Goal: Entertainment & Leisure: Browse casually

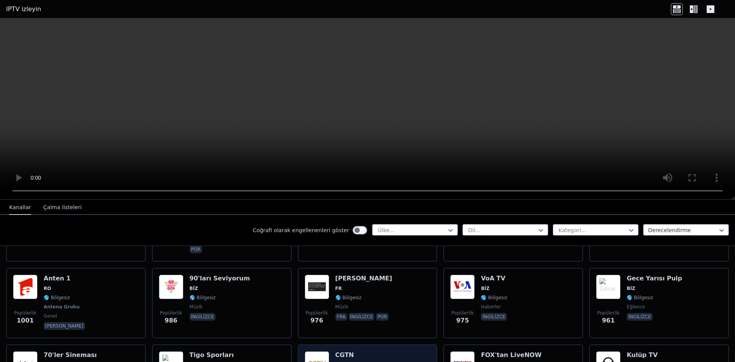
scroll to position [1262, 0]
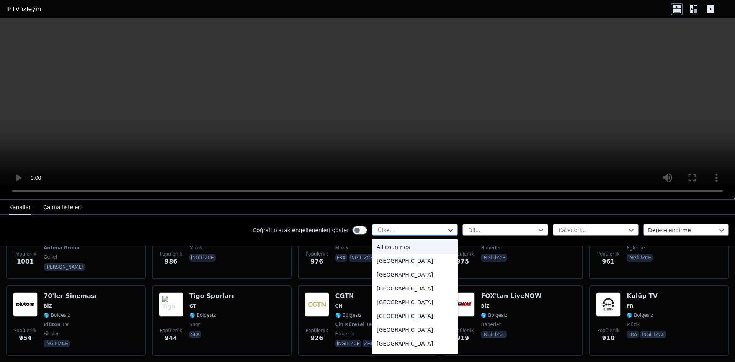
click at [446, 226] on icon at bounding box center [450, 230] width 8 height 8
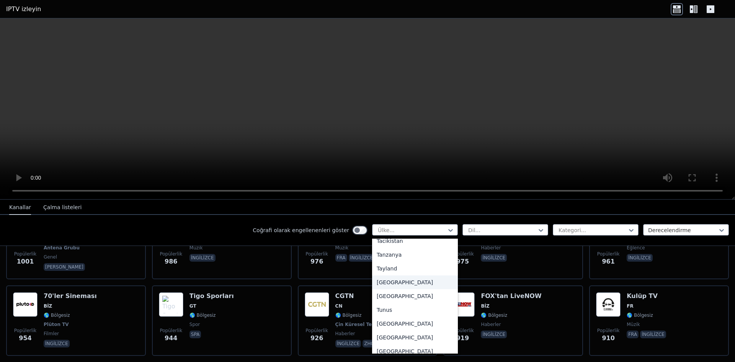
scroll to position [2601, 0]
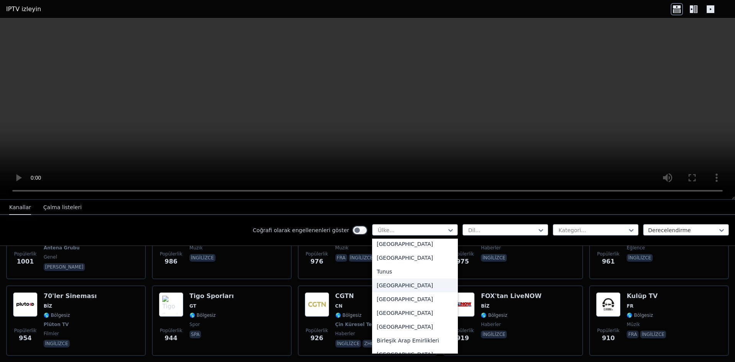
click at [384, 282] on font "[GEOGRAPHIC_DATA]" at bounding box center [404, 285] width 56 height 6
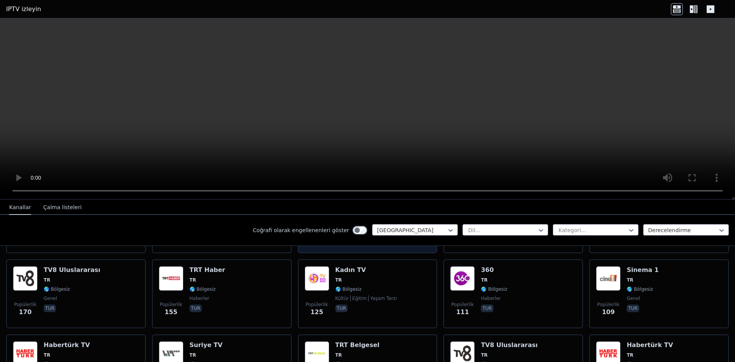
scroll to position [230, 0]
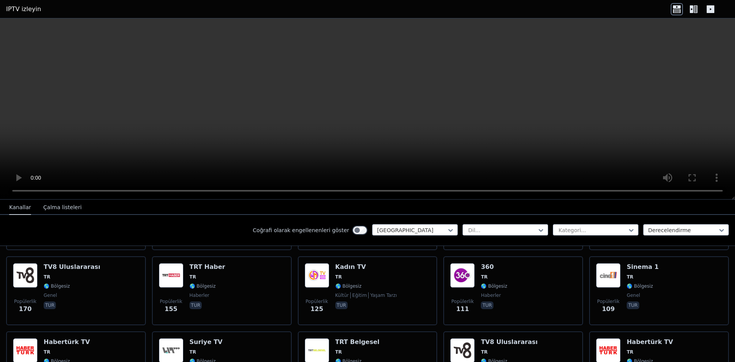
click at [67, 208] on font "Çalma listeleri" at bounding box center [62, 207] width 38 height 6
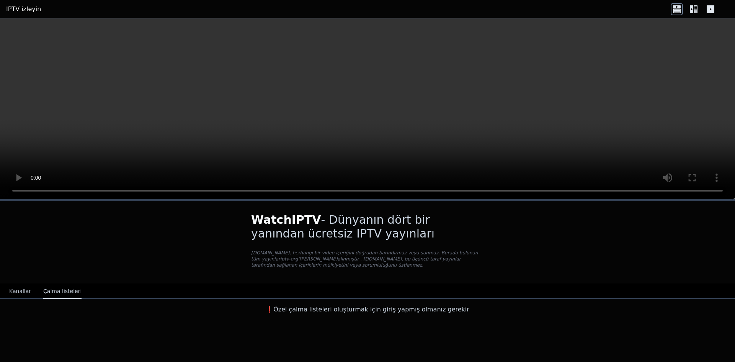
click at [19, 301] on div "❗️Özel çalma listeleri oluşturmak için giriş yapmış olmanız gerekir" at bounding box center [367, 307] width 735 height 18
drag, startPoint x: 17, startPoint y: 292, endPoint x: 18, endPoint y: 288, distance: 4.0
click at [17, 291] on font "Kanallar" at bounding box center [20, 291] width 22 height 6
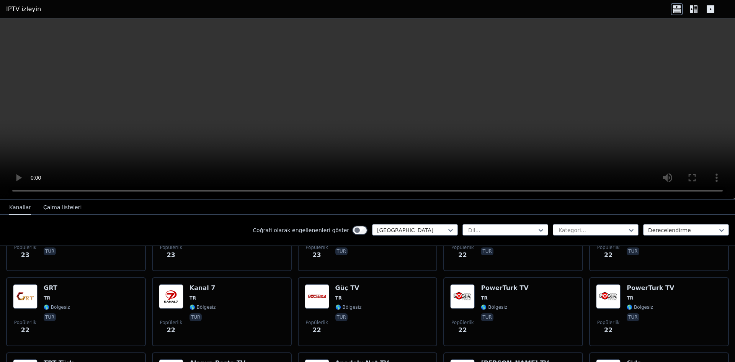
scroll to position [1109, 0]
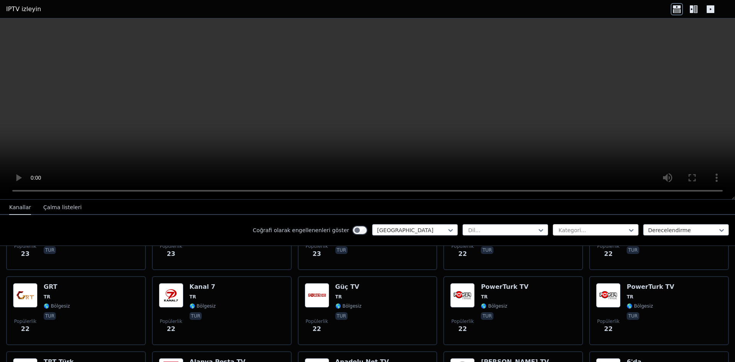
click at [597, 230] on div at bounding box center [592, 230] width 70 height 8
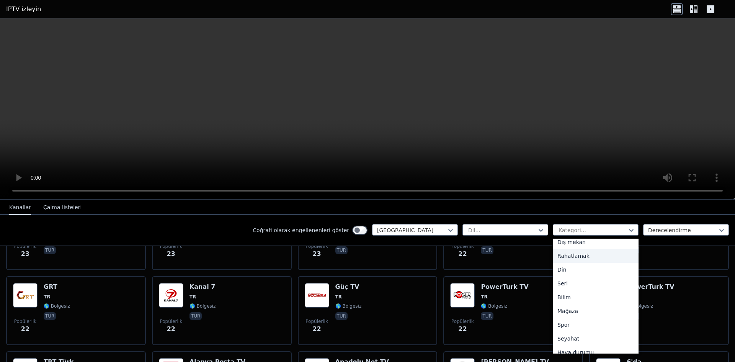
scroll to position [260, 0]
click at [567, 315] on div "Spor" at bounding box center [595, 317] width 86 height 14
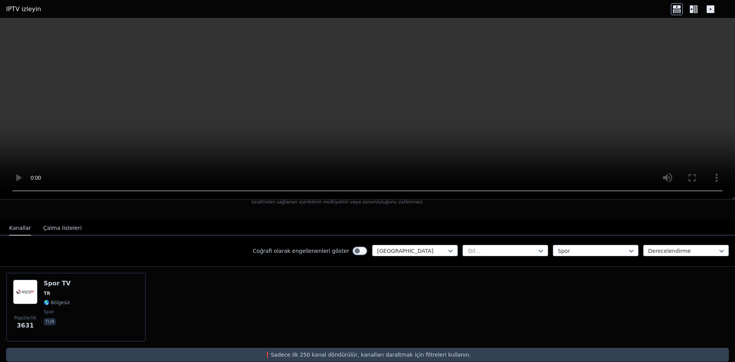
scroll to position [75, 0]
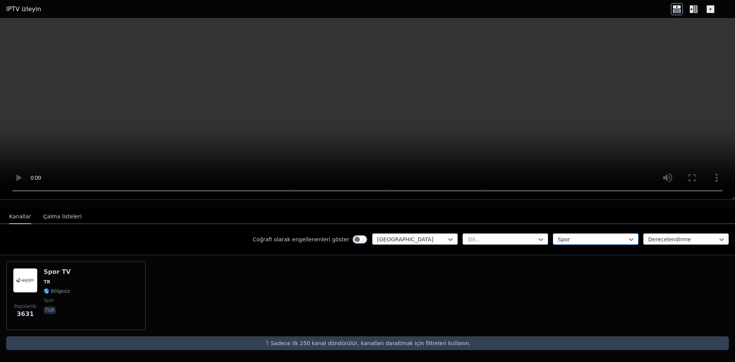
click at [571, 237] on div at bounding box center [592, 239] width 70 height 8
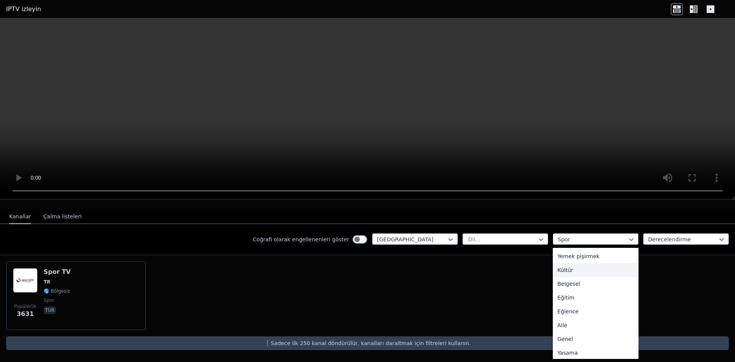
scroll to position [0, 0]
click at [569, 256] on font "Tüm kategoriler" at bounding box center [578, 256] width 42 height 6
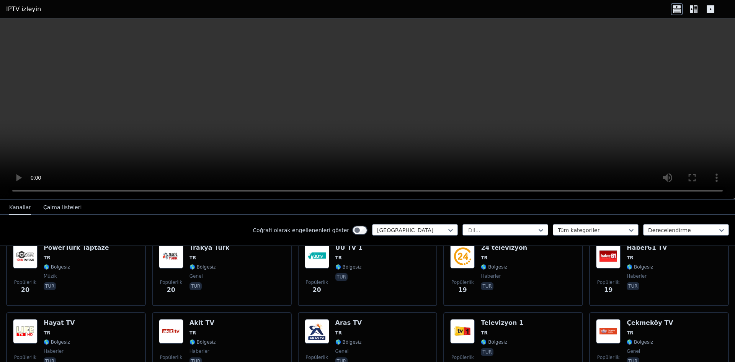
scroll to position [1299, 0]
